Goal: Transaction & Acquisition: Purchase product/service

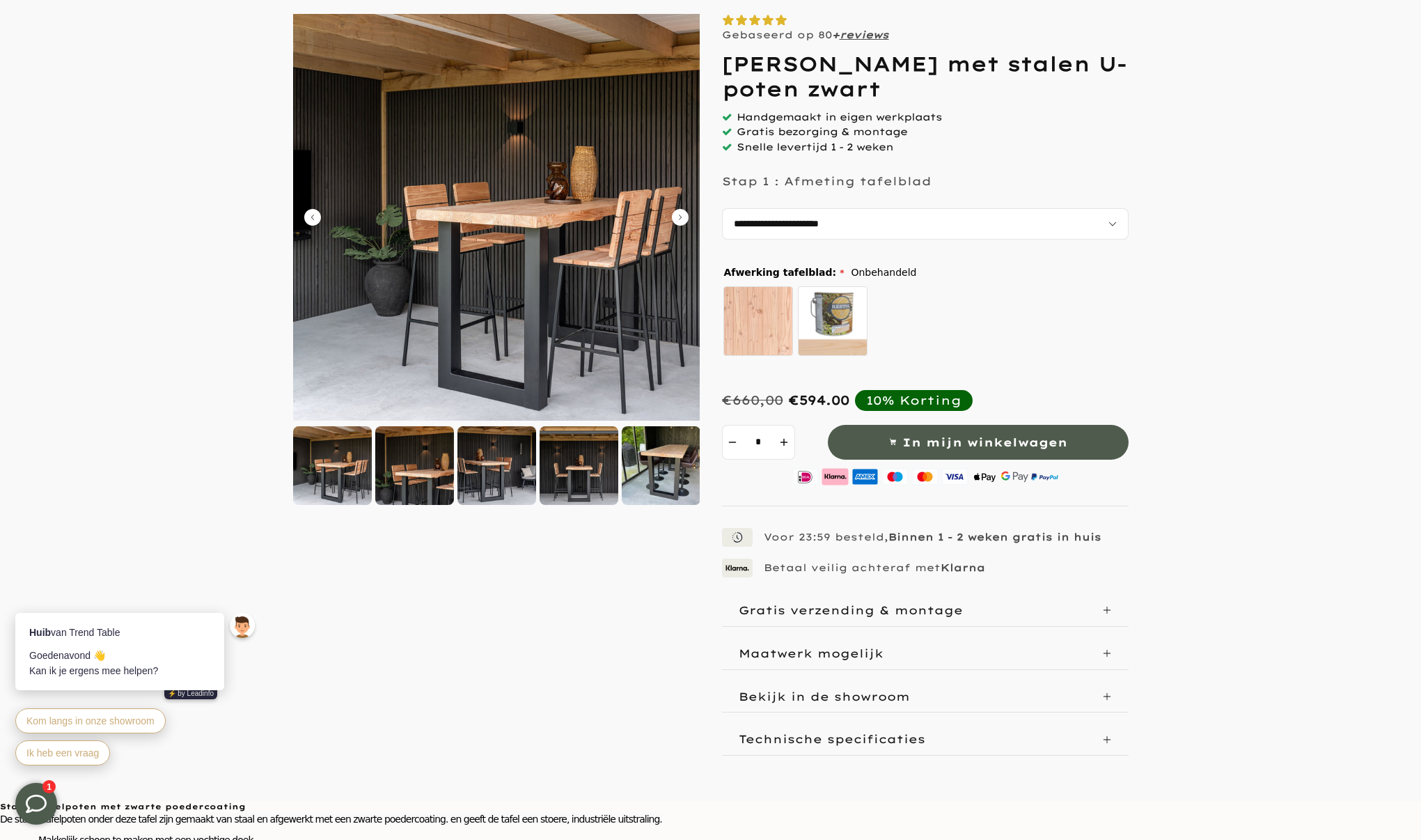
scroll to position [156, 0]
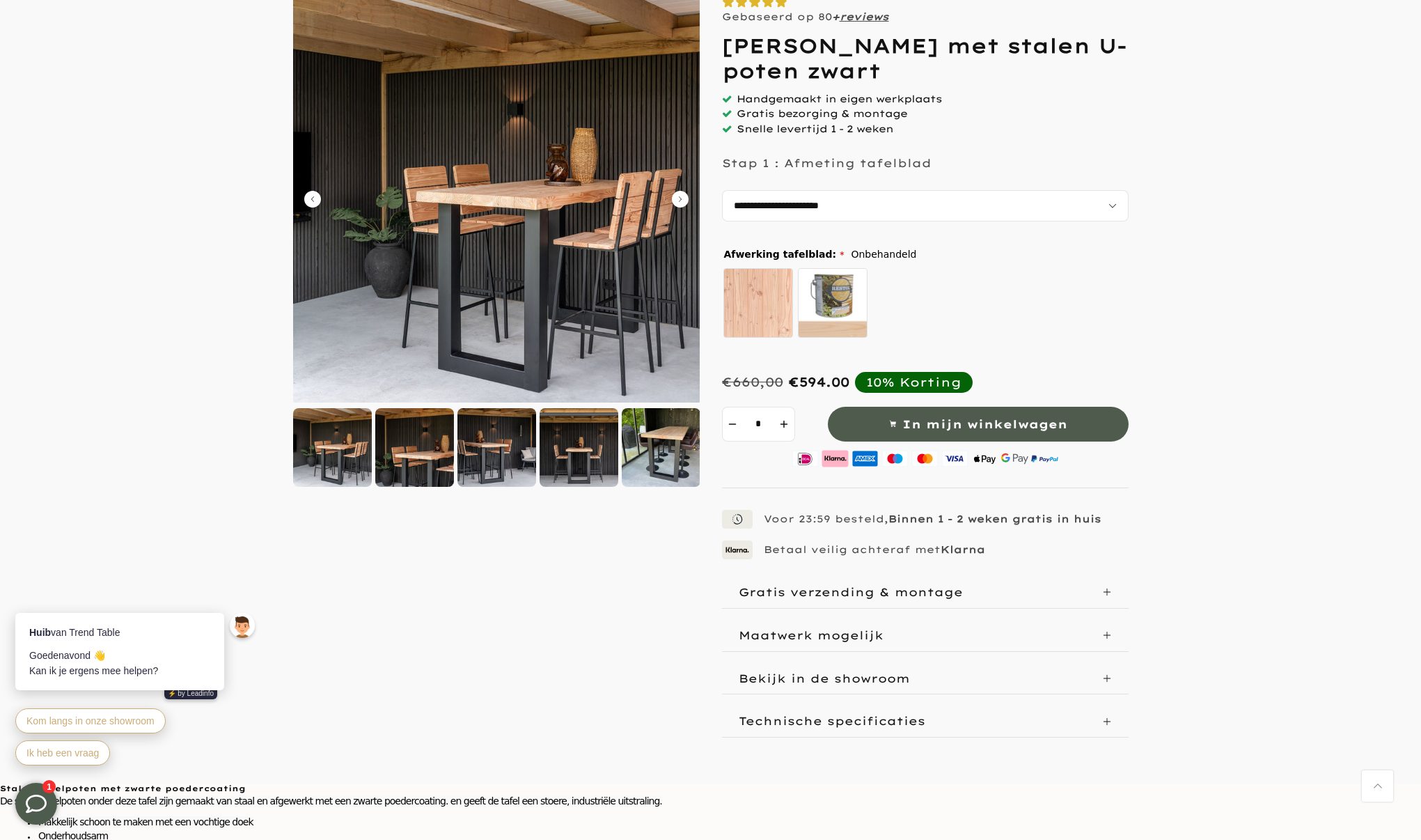
click at [675, 430] on div at bounding box center [662, 447] width 79 height 79
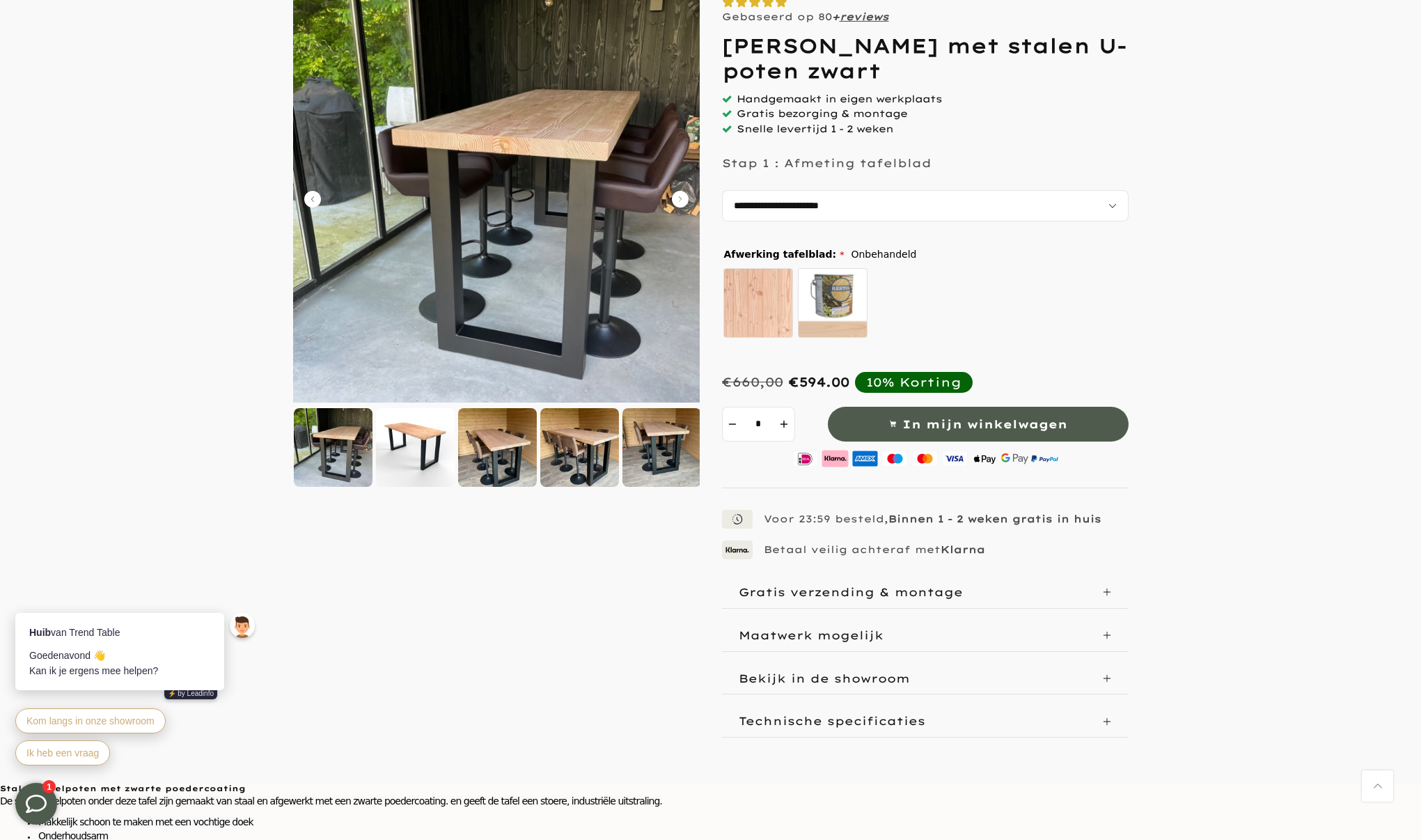
click at [585, 432] on div at bounding box center [580, 447] width 79 height 79
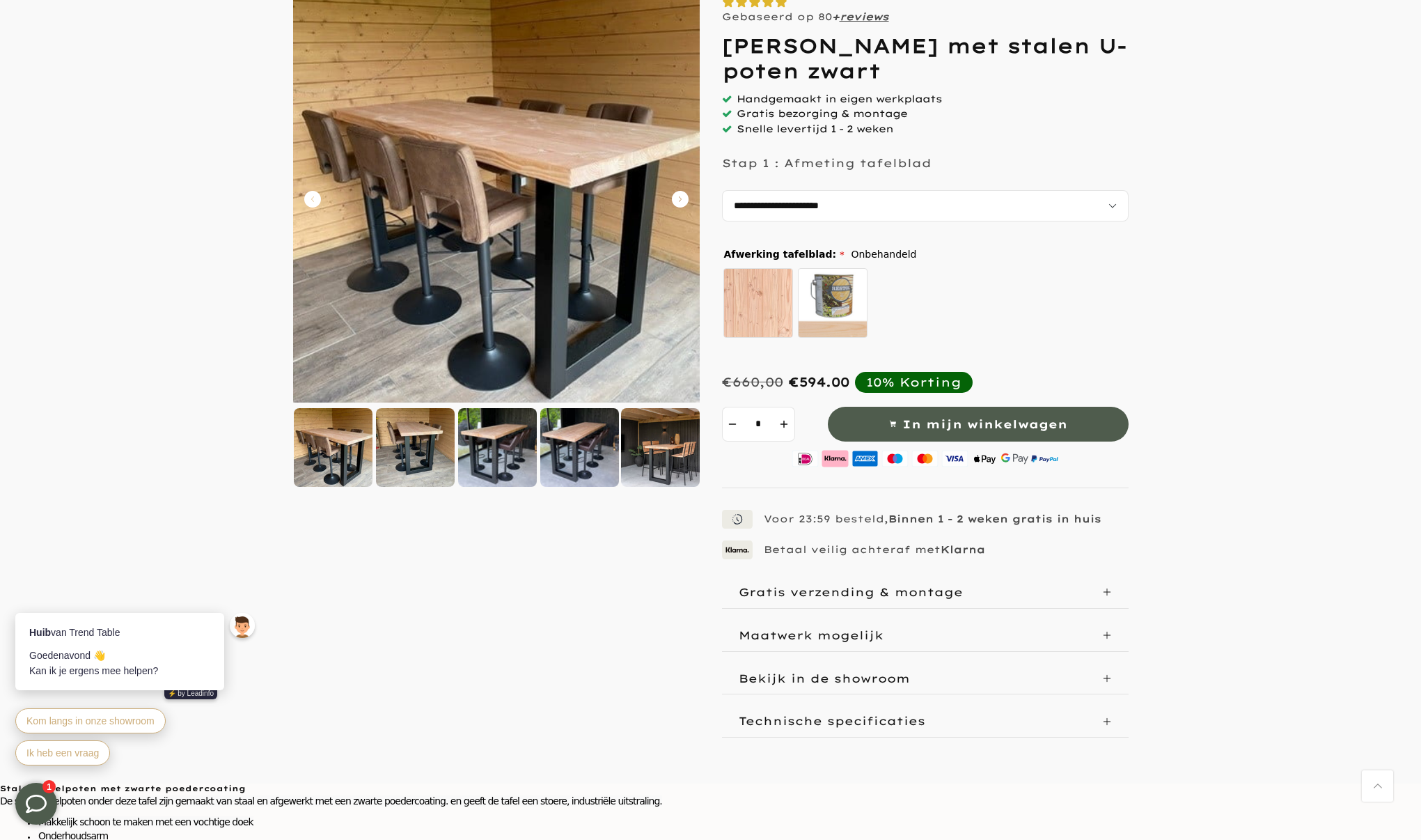
click at [366, 445] on img at bounding box center [333, 447] width 79 height 79
click at [414, 443] on div at bounding box center [416, 447] width 79 height 79
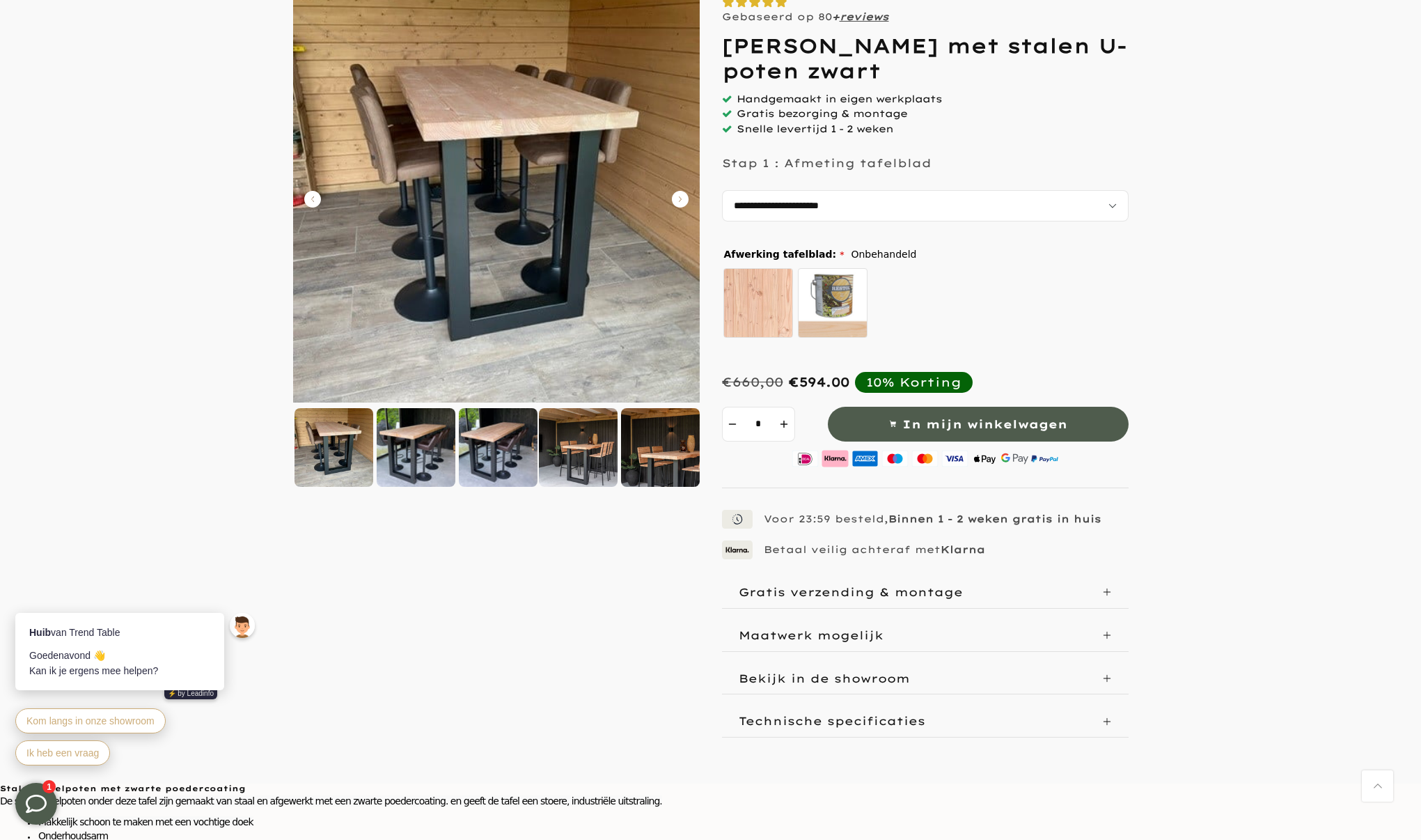
click at [475, 445] on div at bounding box center [499, 447] width 79 height 79
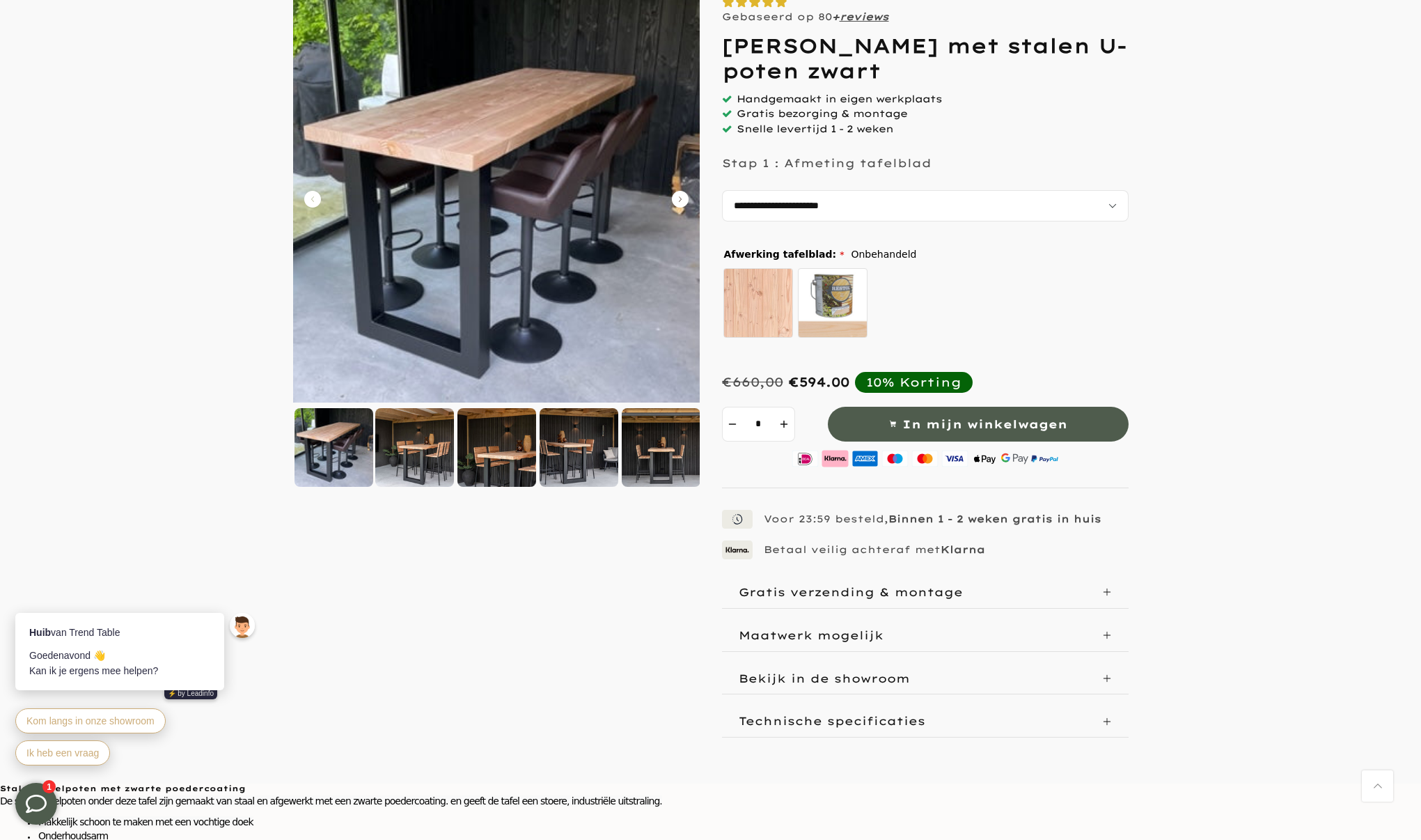
click at [493, 445] on div at bounding box center [497, 447] width 79 height 79
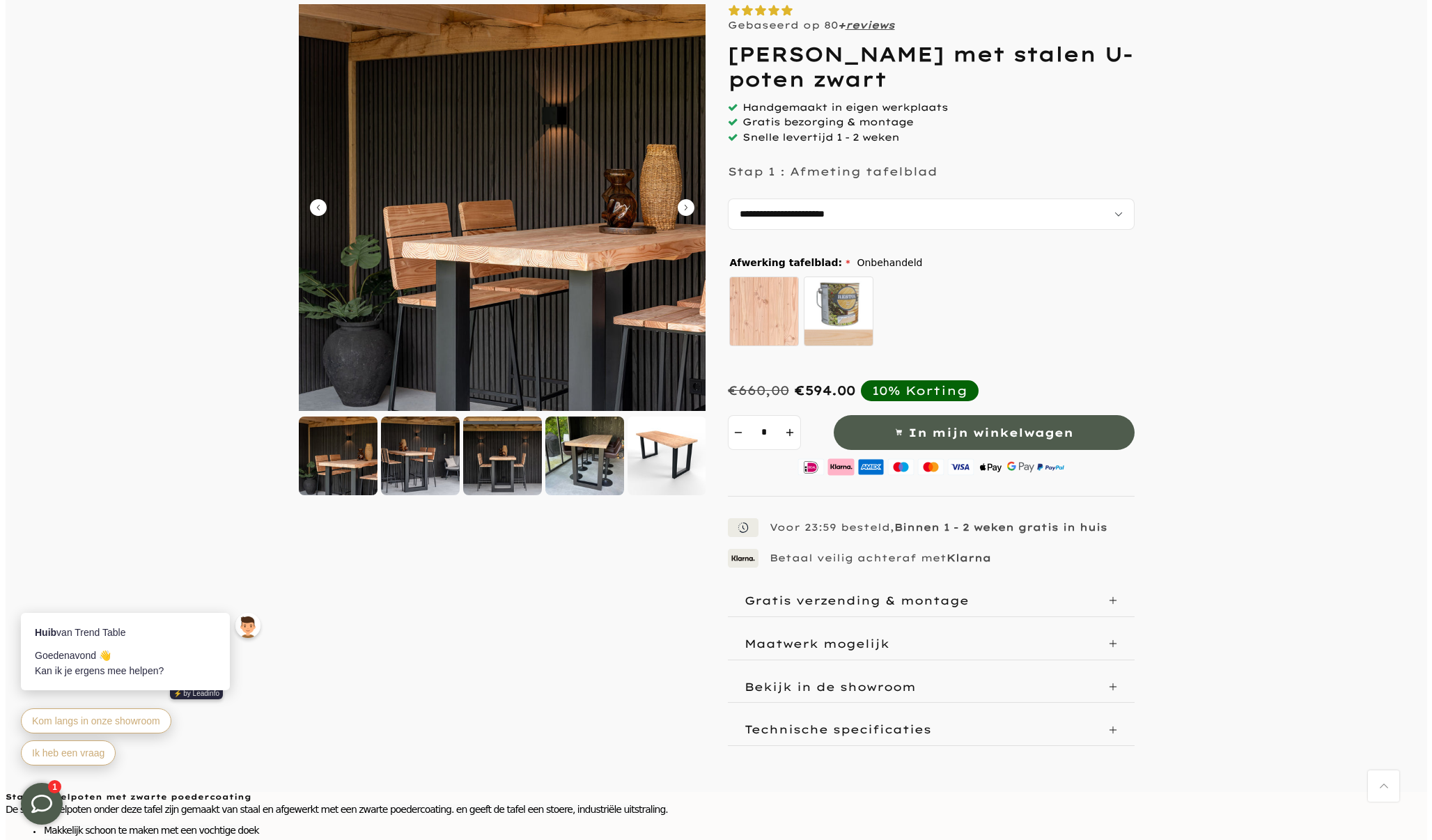
scroll to position [0, 0]
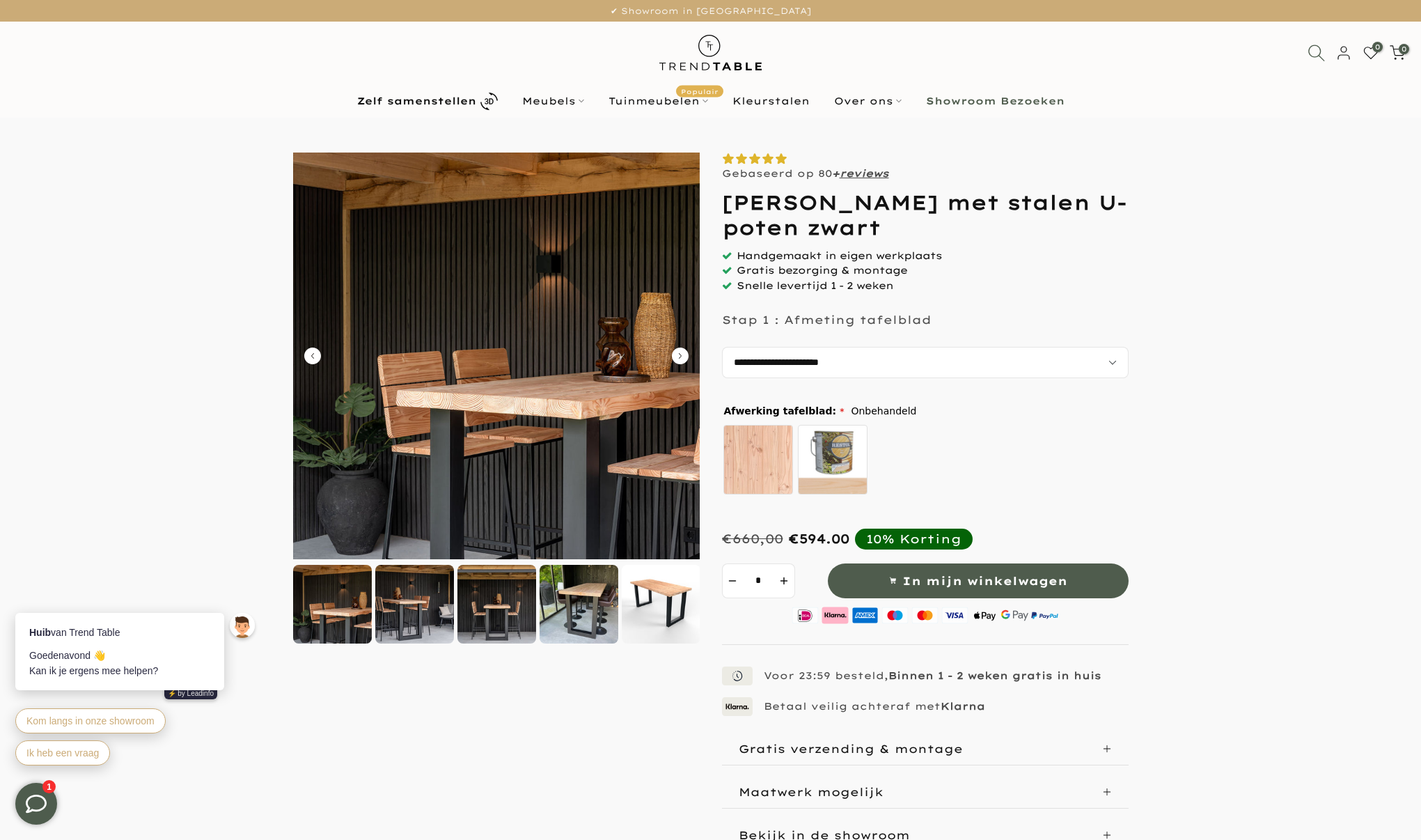
click at [1312, 57] on icon at bounding box center [1316, 52] width 17 height 17
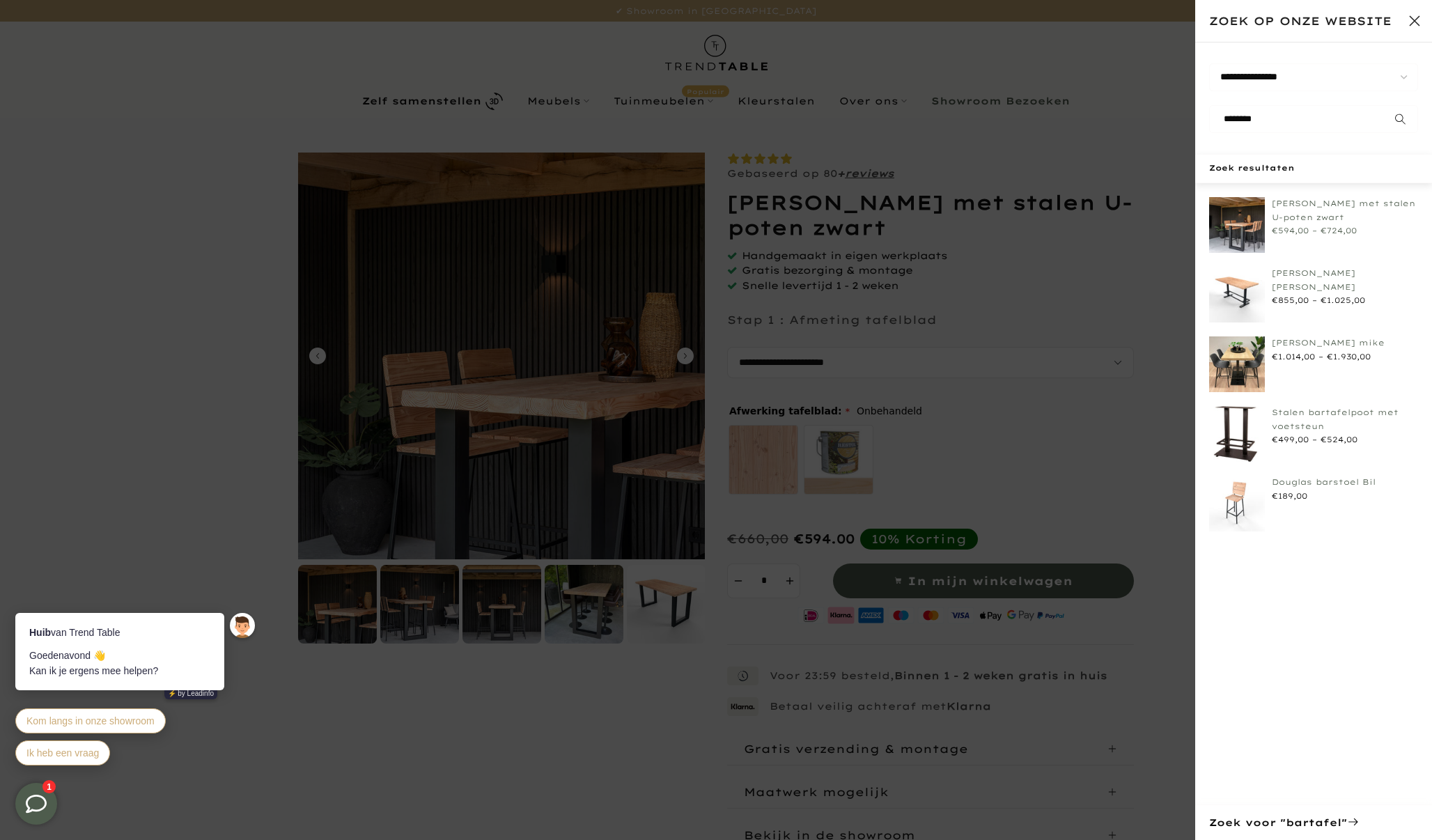
type input "********"
click at [1395, 114] on icon "submit" at bounding box center [1401, 119] width 11 height 12
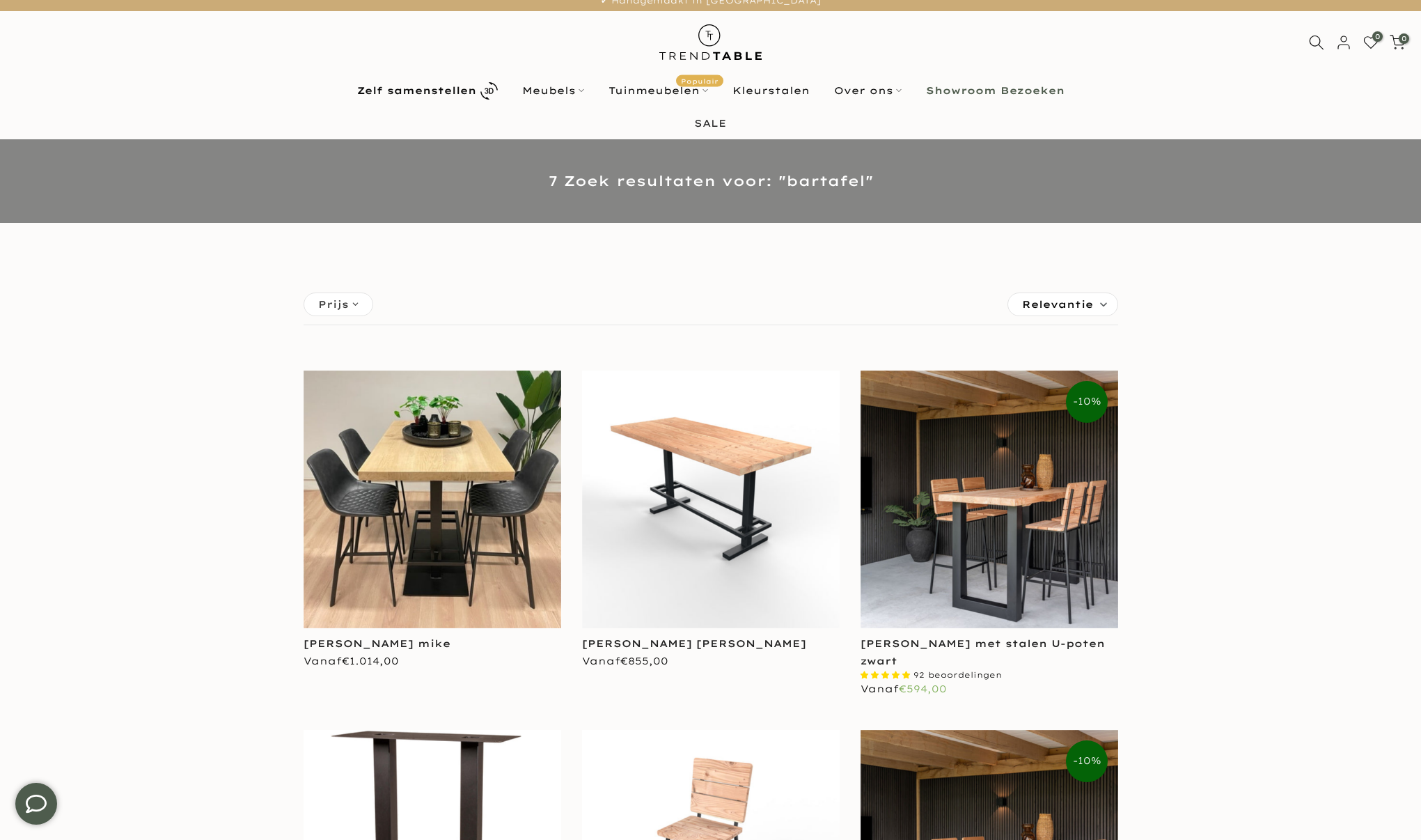
scroll to position [18, 0]
